Goal: Task Accomplishment & Management: Use online tool/utility

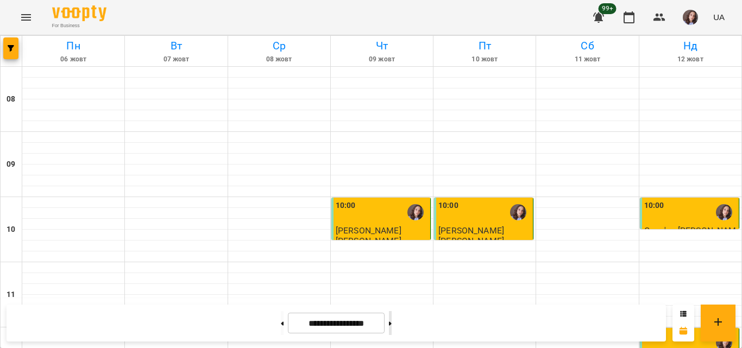
click at [392, 322] on button at bounding box center [390, 323] width 3 height 24
type input "**********"
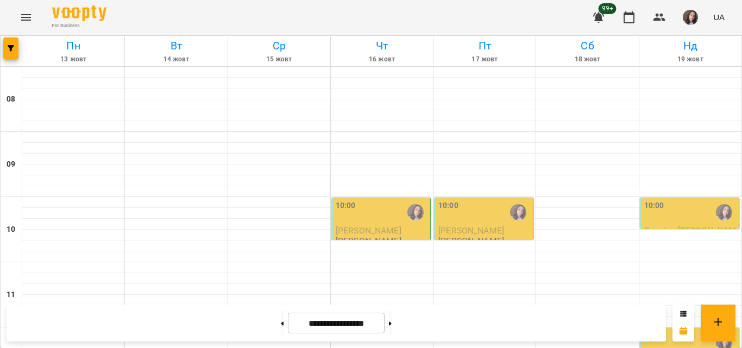
scroll to position [680, 0]
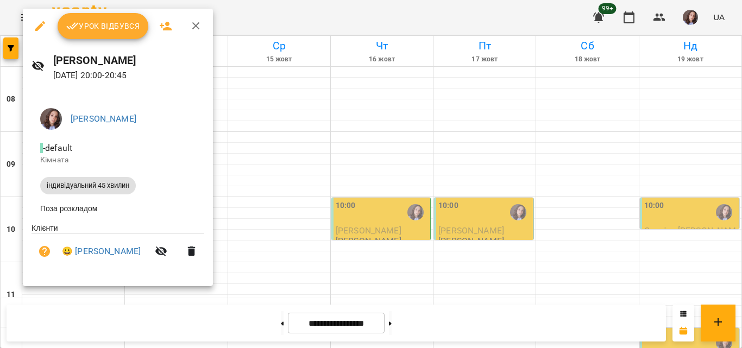
click at [186, 29] on button "button" at bounding box center [196, 26] width 26 height 26
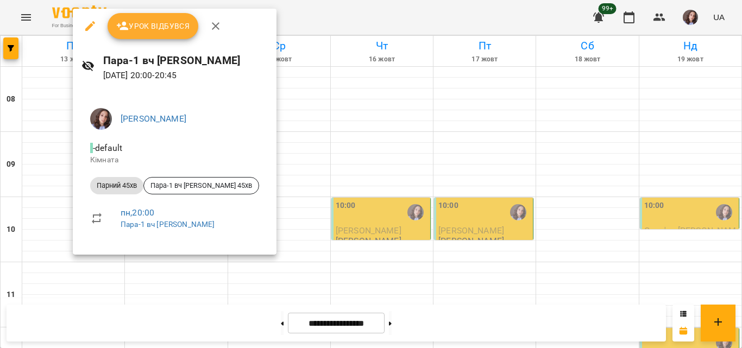
click at [220, 28] on icon "button" at bounding box center [215, 26] width 13 height 13
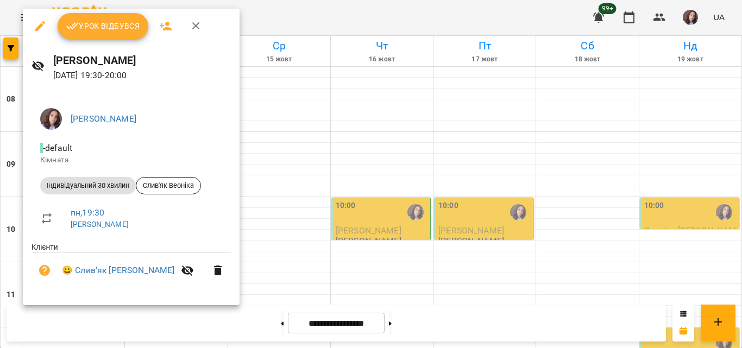
click at [103, 29] on span "Урок відбувся" at bounding box center [103, 26] width 74 height 13
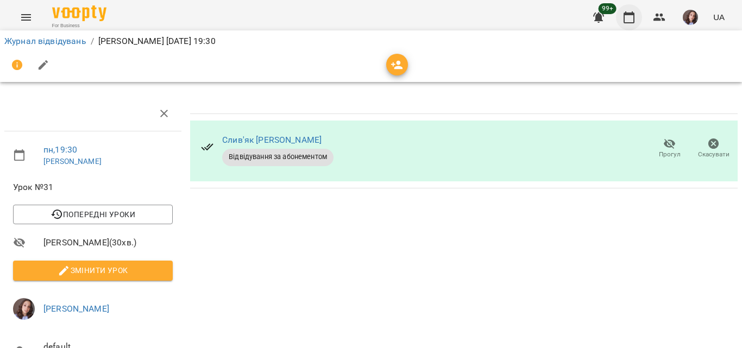
click at [623, 27] on button "button" at bounding box center [629, 17] width 26 height 26
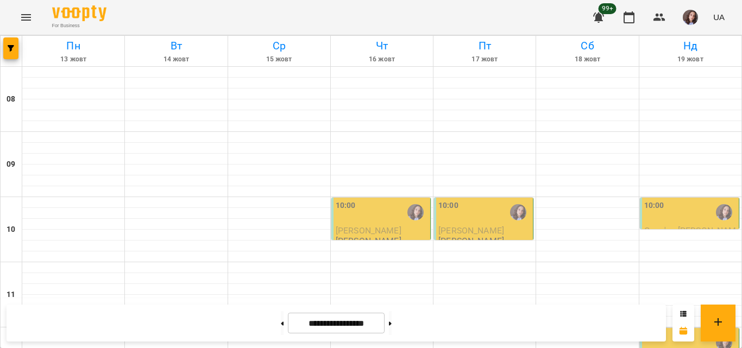
scroll to position [680, 0]
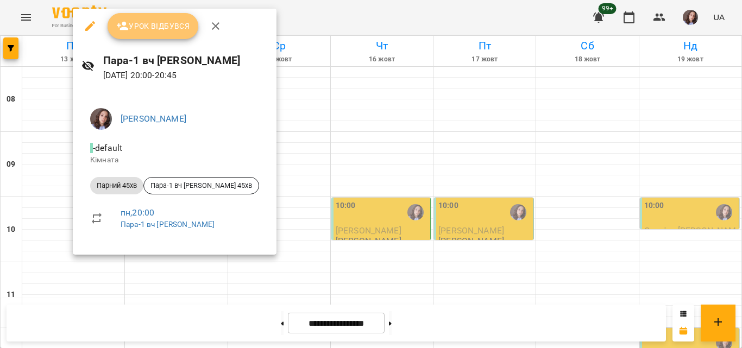
click at [174, 35] on button "Урок відбувся" at bounding box center [153, 26] width 91 height 26
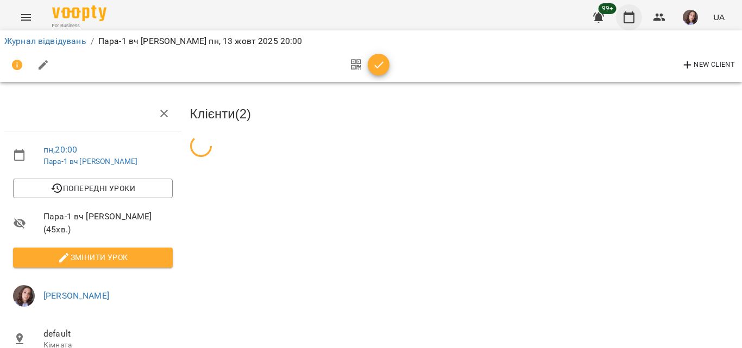
click at [627, 15] on icon "button" at bounding box center [629, 17] width 11 height 12
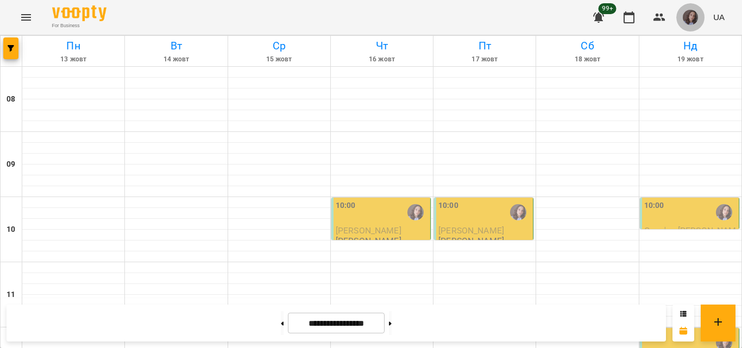
click at [690, 12] on img "button" at bounding box center [690, 17] width 15 height 15
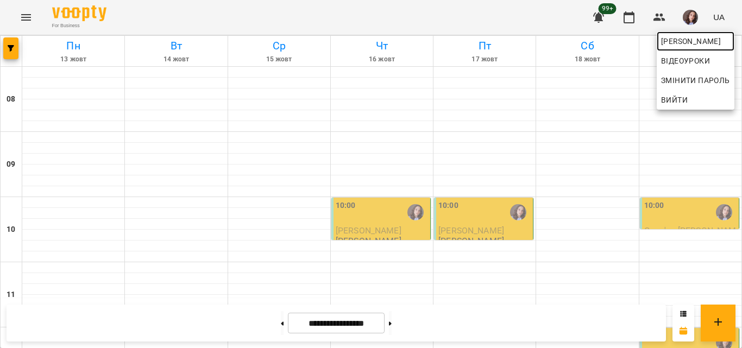
click at [687, 35] on span "[PERSON_NAME]" at bounding box center [695, 41] width 69 height 13
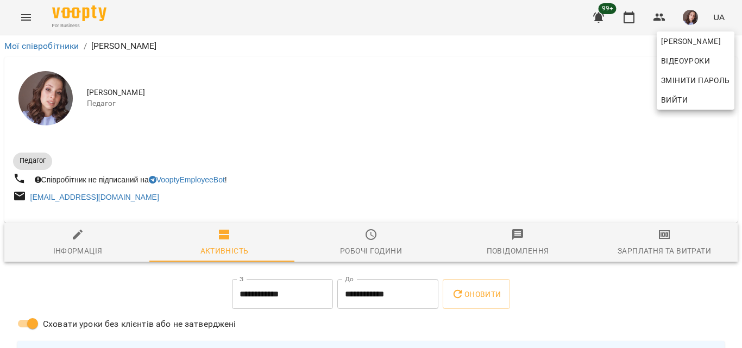
click at [657, 242] on div at bounding box center [371, 174] width 742 height 348
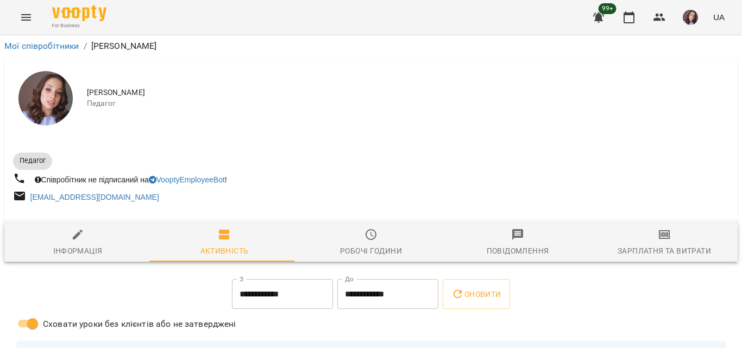
click at [658, 241] on icon "button" at bounding box center [664, 234] width 13 height 13
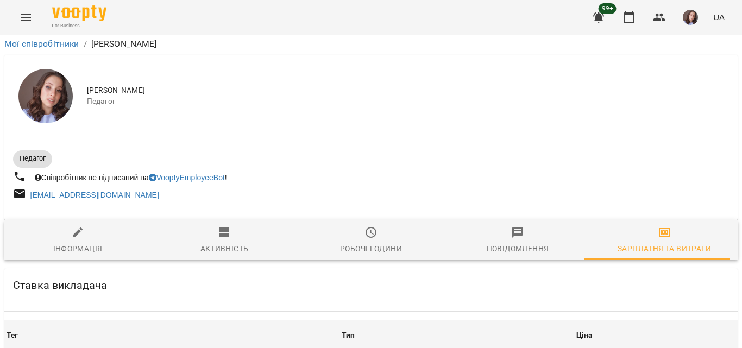
scroll to position [761, 0]
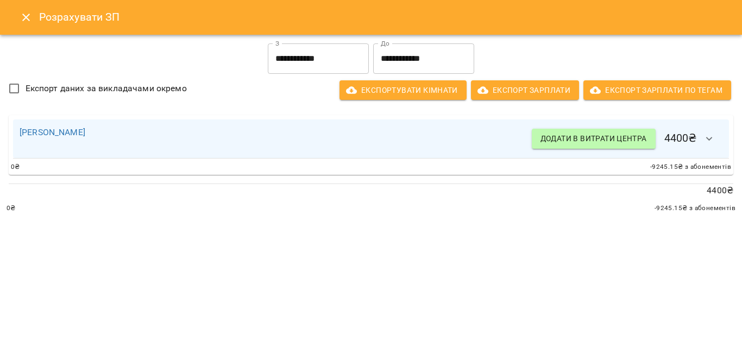
click at [305, 54] on input "**********" at bounding box center [318, 58] width 101 height 30
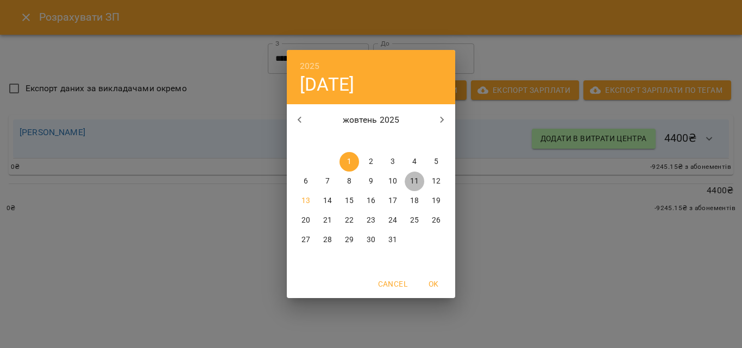
click at [418, 176] on p "11" at bounding box center [414, 181] width 9 height 11
type input "**********"
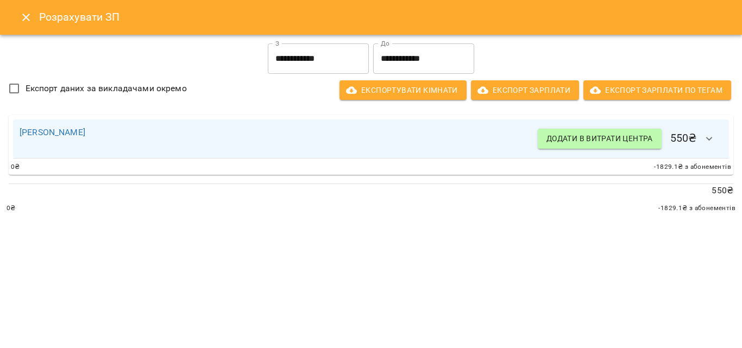
click at [691, 142] on h6 "Додати в витрати центра 550 ₴" at bounding box center [630, 139] width 185 height 26
click at [703, 139] on button "button" at bounding box center [710, 139] width 26 height 26
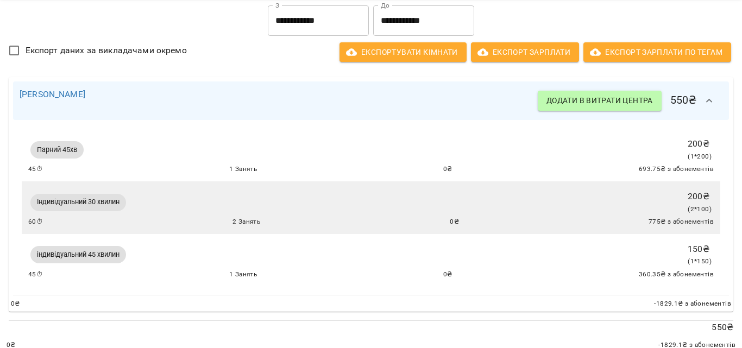
scroll to position [60, 0]
